Goal: Task Accomplishment & Management: Complete application form

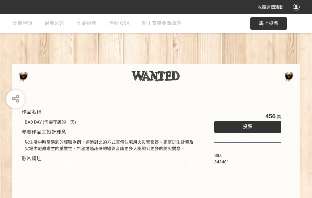
click at [297, 13] on div "收藏這個活動" at bounding box center [156, 7] width 312 height 14
click at [193, 61] on div "作品名稱 BAD DAY (需要守護的一天) 參賽作品之設計理念 以生活中時常遇到的經驗為例，透過對比的方式宣傳住宅用火災警報器、家庭逃生計畫及火場中避難求生…" at bounding box center [156, 144] width 312 height 260
click at [246, 125] on span "投票" at bounding box center [247, 127] width 10 height 6
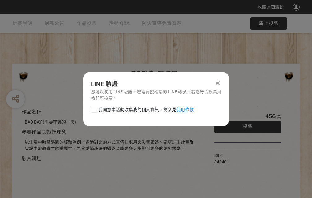
click at [93, 108] on div at bounding box center [94, 110] width 6 height 6
checkbox input "true"
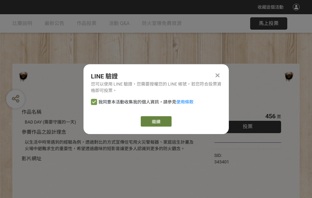
click at [155, 121] on link "繼續" at bounding box center [155, 121] width 31 height 10
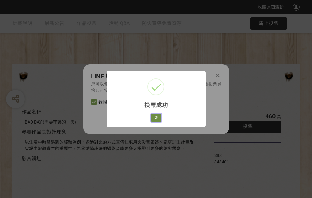
click at [154, 117] on button "好" at bounding box center [156, 118] width 10 height 9
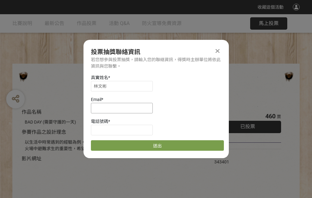
click at [124, 108] on input at bounding box center [122, 108] width 62 height 10
type input "[EMAIL_ADDRESS][DOMAIN_NAME]"
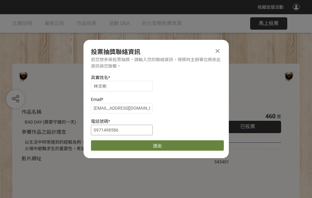
type input "0971498586"
click at [108, 143] on button "送出" at bounding box center [157, 145] width 133 height 10
